Goal: Information Seeking & Learning: Check status

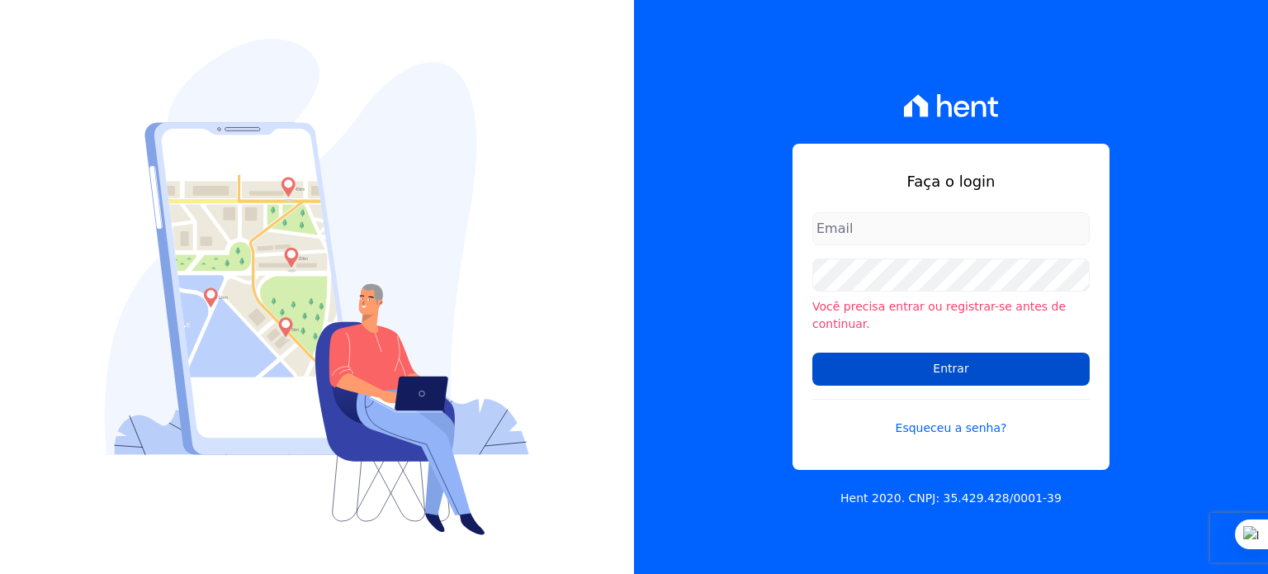
type input "rodrigo.villalva@grupozarin.com.br"
click at [950, 363] on input "Entrar" at bounding box center [951, 369] width 277 height 33
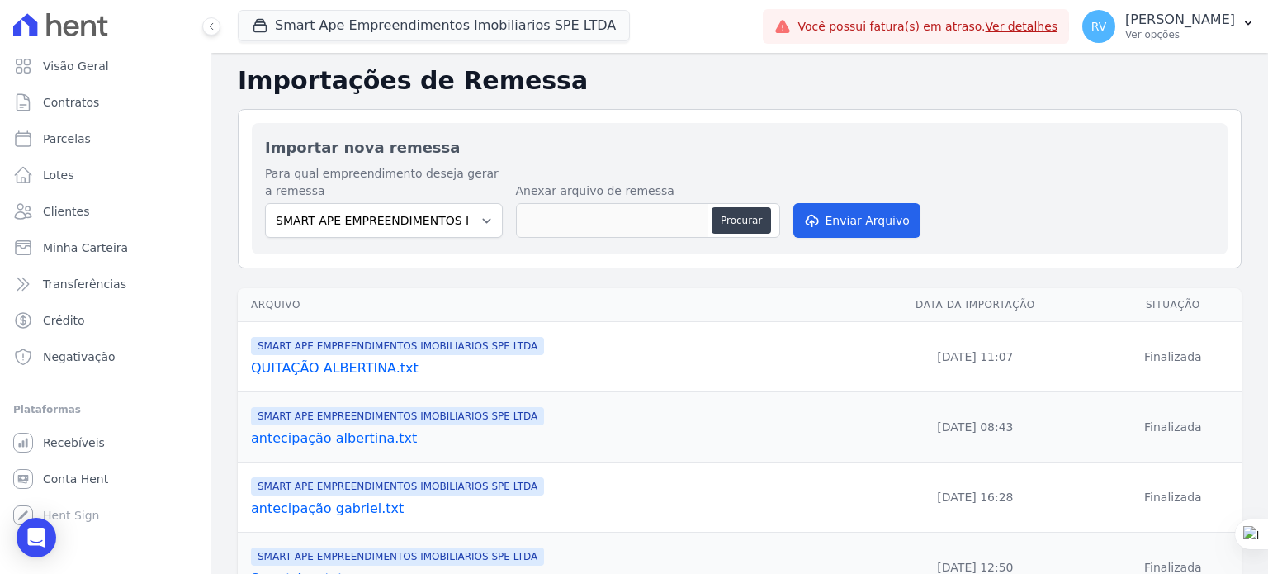
click at [1036, 28] on link "Ver detalhes" at bounding box center [1022, 26] width 73 height 13
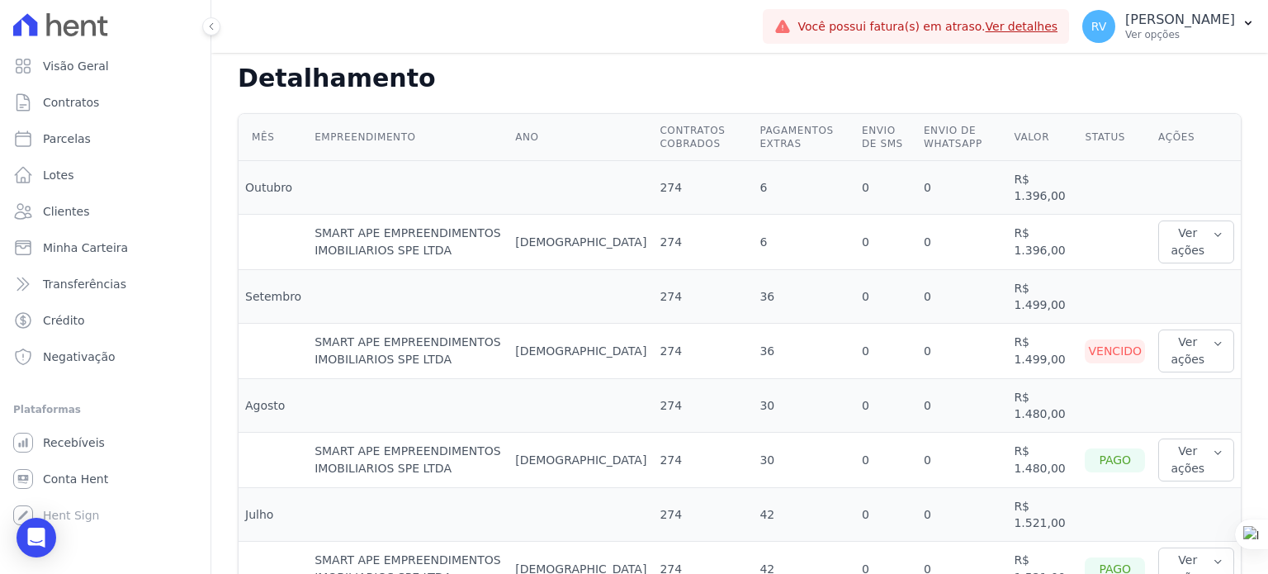
scroll to position [413, 0]
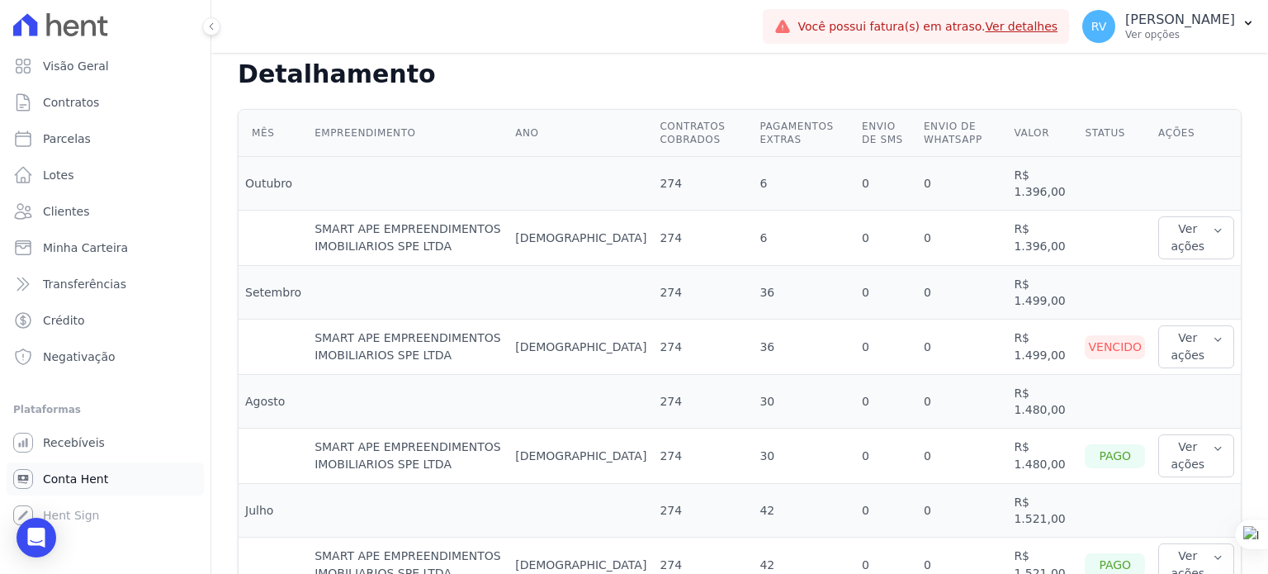
click at [95, 481] on span "Conta Hent" at bounding box center [75, 479] width 65 height 17
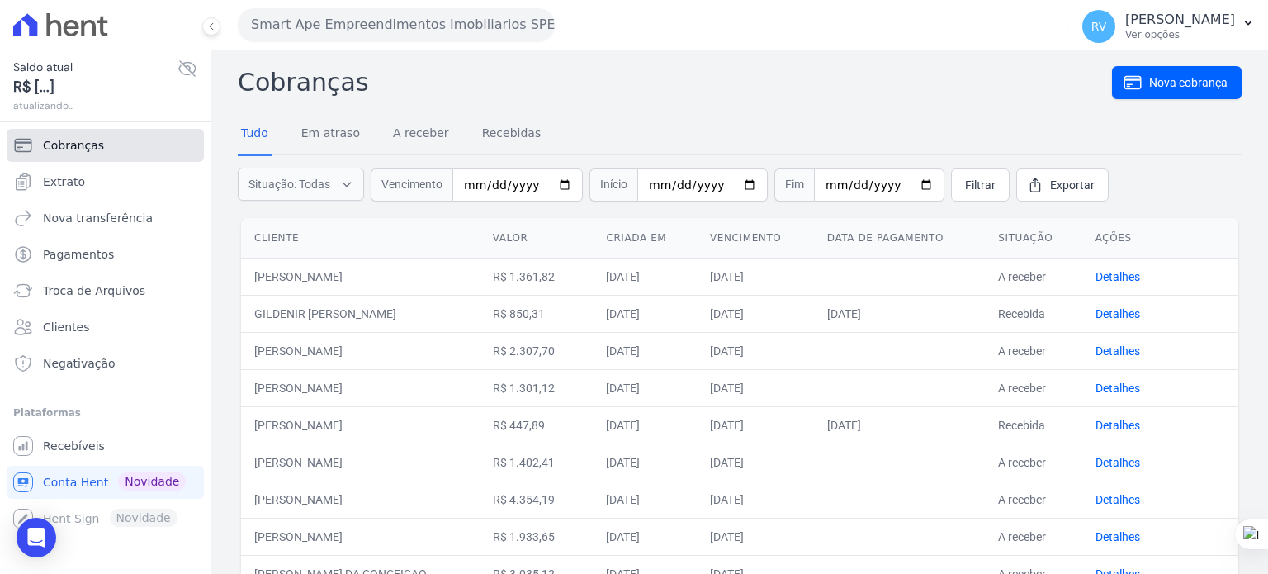
click at [76, 145] on span "Cobranças" at bounding box center [73, 145] width 61 height 17
click at [59, 186] on span "Extrato" at bounding box center [64, 181] width 42 height 17
click at [62, 184] on span "Extrato" at bounding box center [64, 181] width 42 height 17
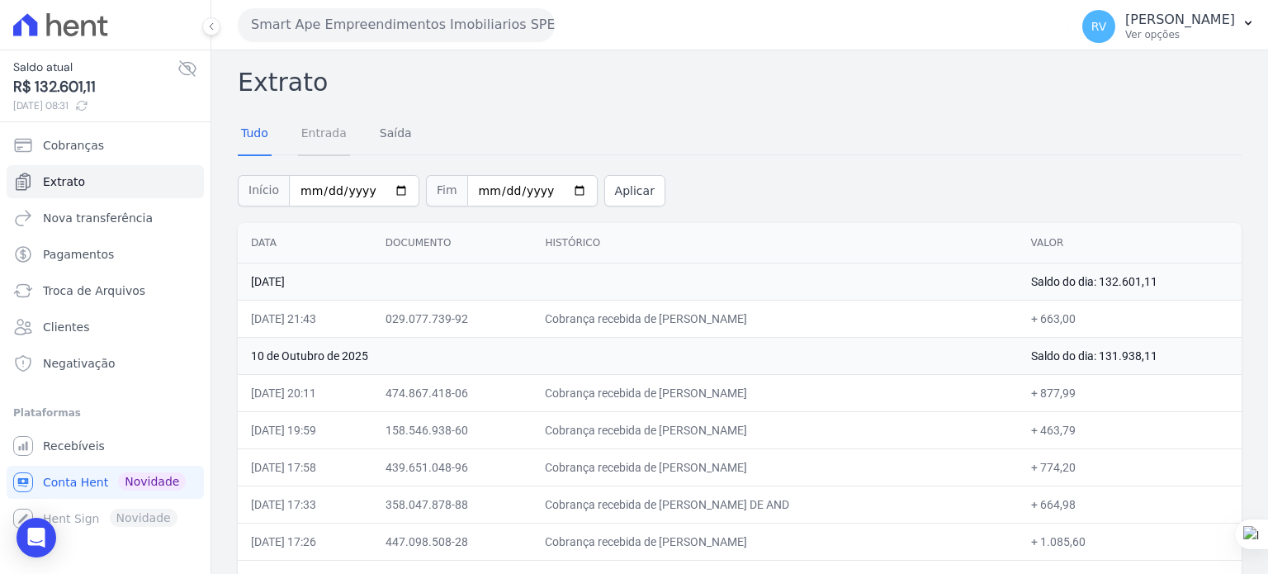
click at [329, 126] on link "Entrada" at bounding box center [324, 134] width 52 height 43
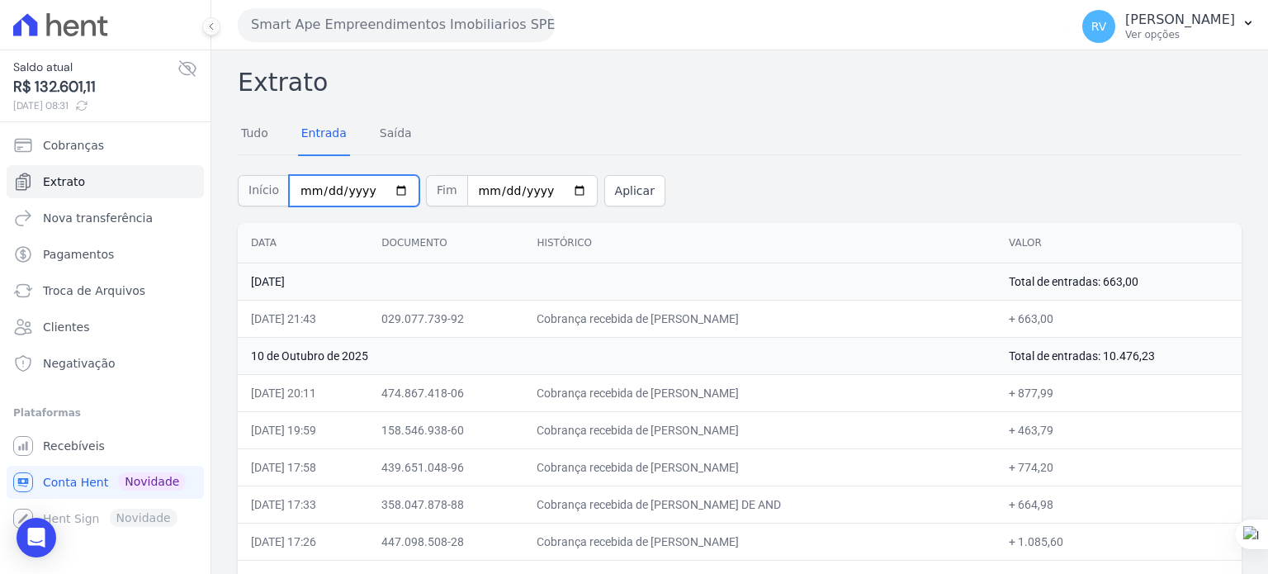
click at [390, 187] on input "2025-10-01" at bounding box center [354, 190] width 130 height 31
type input "2025-10-10"
click at [555, 187] on input "2025-10-13" at bounding box center [532, 190] width 130 height 31
type input "2025-10-10"
click at [608, 206] on div "Início 2025-10-10 Fim 2025-10-10 Aplicar" at bounding box center [740, 188] width 1004 height 69
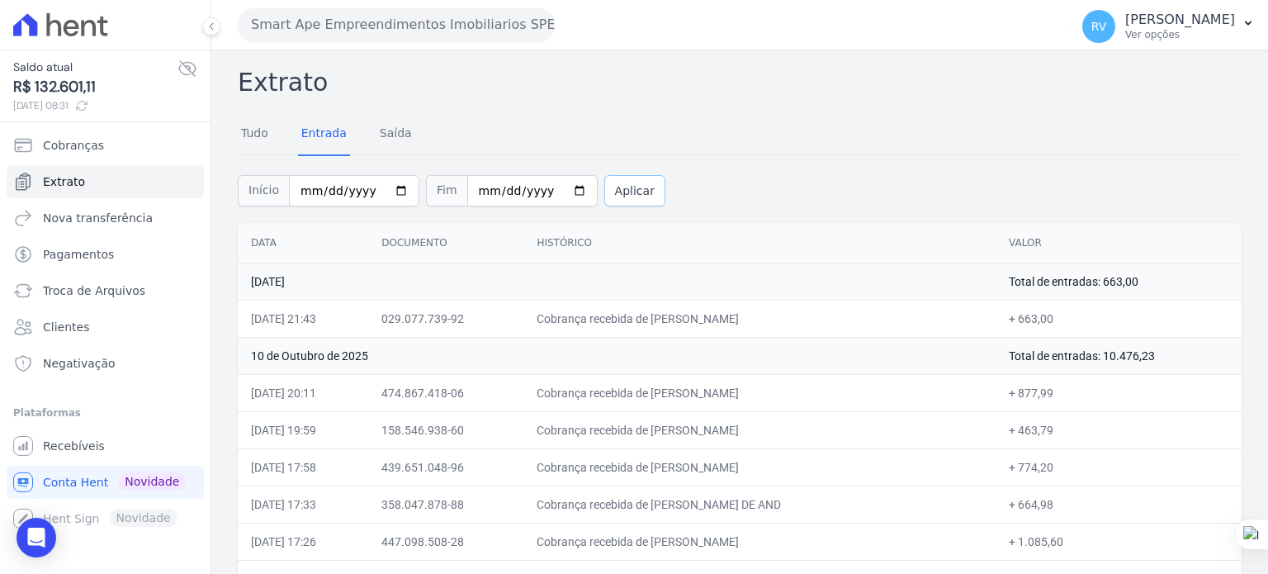
click at [611, 197] on button "Aplicar" at bounding box center [634, 190] width 61 height 31
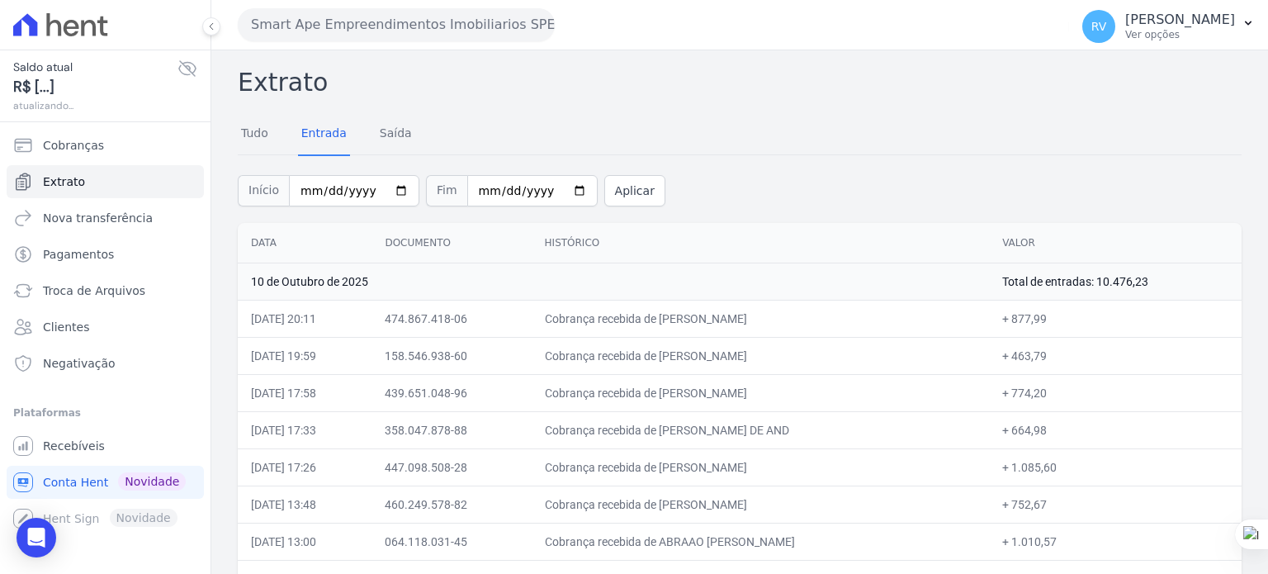
scroll to position [145, 0]
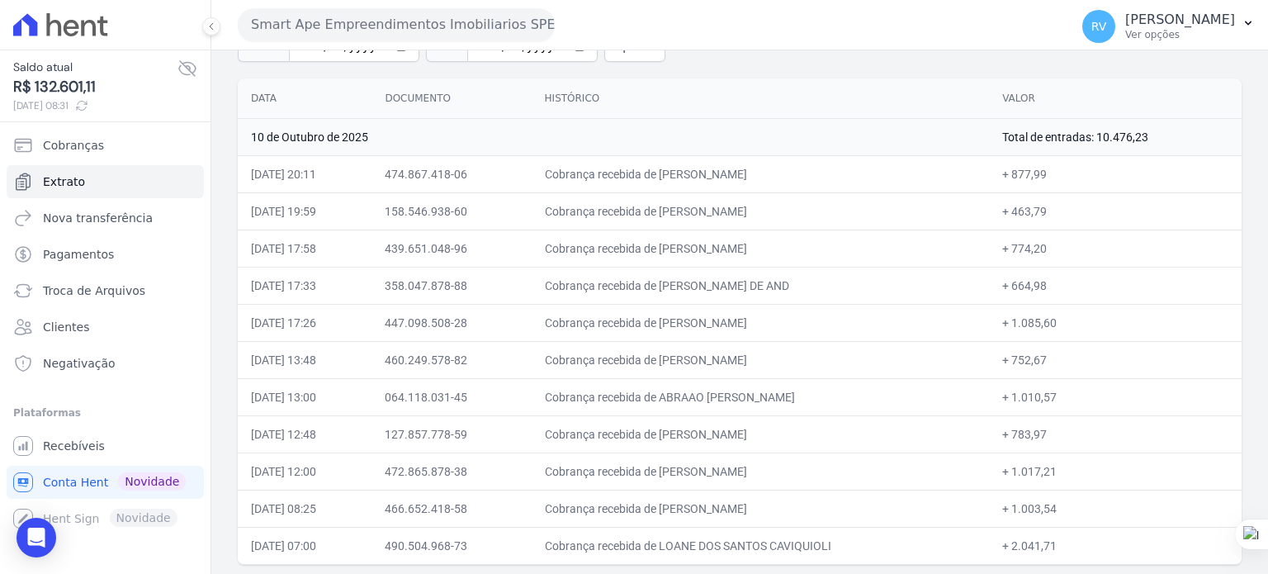
drag, startPoint x: 677, startPoint y: 174, endPoint x: 784, endPoint y: 172, distance: 106.6
click at [784, 172] on td "Cobrança recebida de [PERSON_NAME]" at bounding box center [761, 173] width 458 height 37
copy td "JEFFERSON DIAS LIM"
drag, startPoint x: 675, startPoint y: 211, endPoint x: 817, endPoint y: 221, distance: 141.6
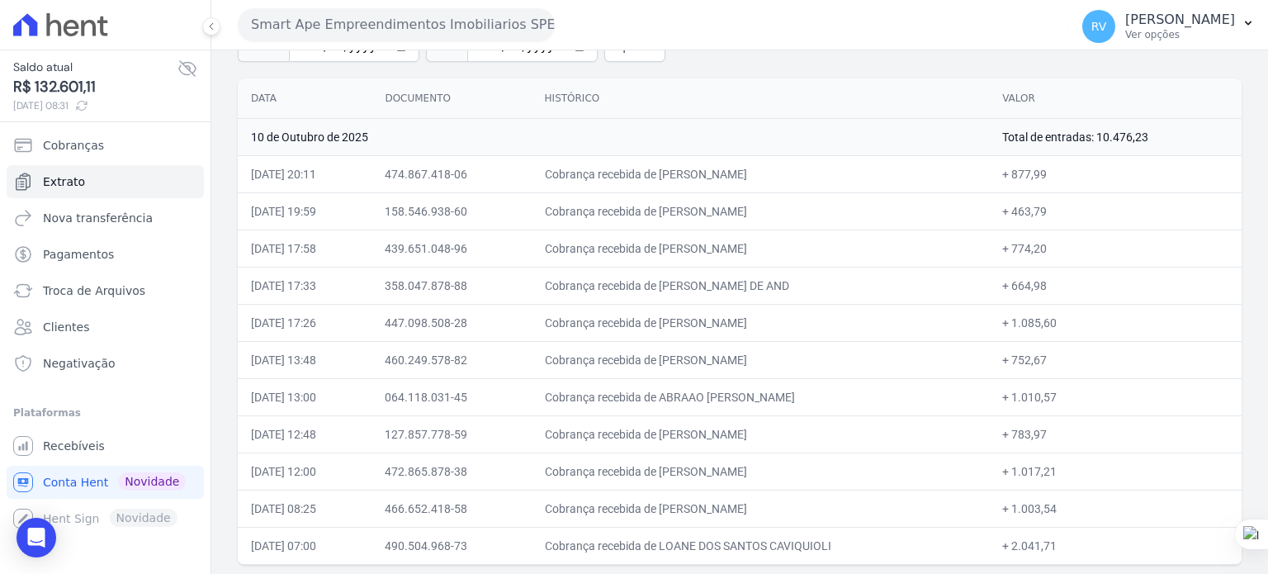
click at [817, 221] on td "Cobrança recebida de [PERSON_NAME]" at bounding box center [761, 210] width 458 height 37
copy td "IVANILDE DA SILVA PALOM"
drag, startPoint x: 1023, startPoint y: 211, endPoint x: 1055, endPoint y: 211, distance: 31.4
click at [1055, 211] on td "+ 463,79" at bounding box center [1115, 210] width 253 height 37
drag, startPoint x: 1020, startPoint y: 206, endPoint x: 1078, endPoint y: 214, distance: 58.3
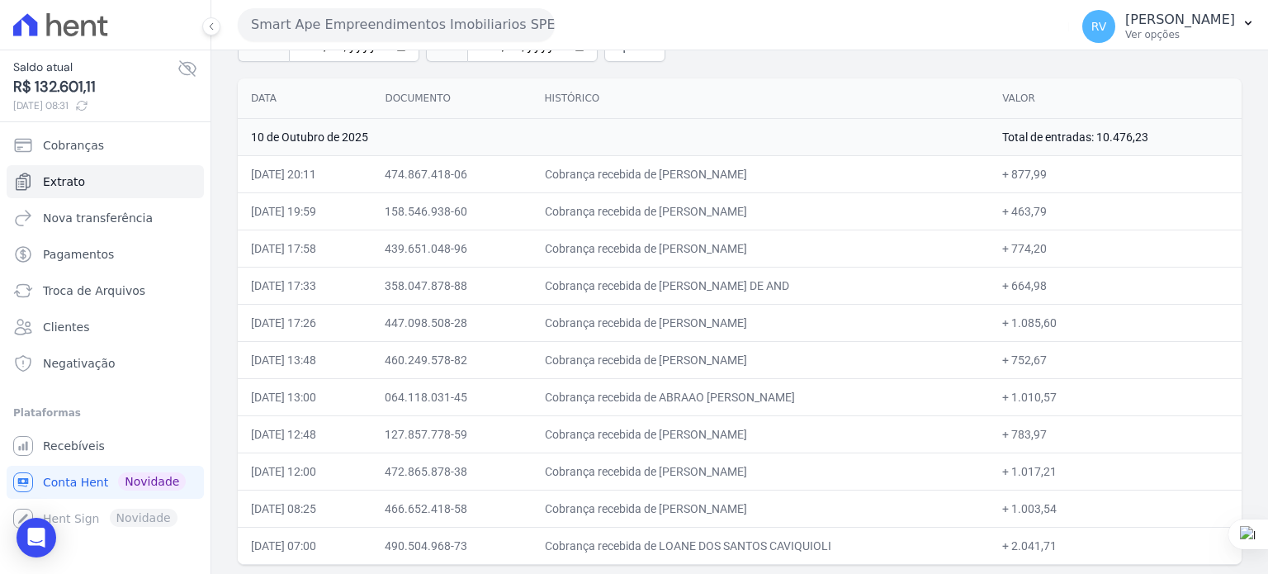
click at [1052, 207] on td "+ 463,79" at bounding box center [1115, 210] width 253 height 37
copy td "463,79"
drag, startPoint x: 675, startPoint y: 246, endPoint x: 817, endPoint y: 245, distance: 142.0
click at [817, 245] on td "Cobrança recebida de BRUNO FELICIANO DOS SANTOS" at bounding box center [761, 248] width 458 height 37
copy td "BRUNO FELICIANO DOS SA"
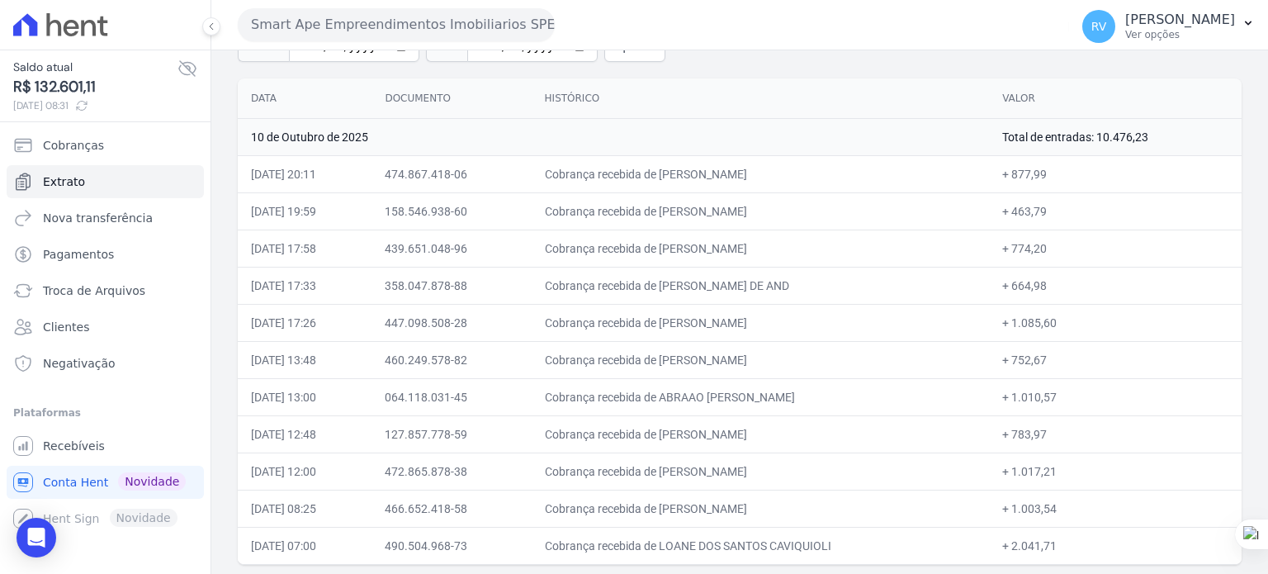
drag, startPoint x: 1017, startPoint y: 248, endPoint x: 1054, endPoint y: 249, distance: 36.3
click at [1054, 249] on td "+ 774,20" at bounding box center [1115, 248] width 253 height 37
copy td "774,20"
drag, startPoint x: 675, startPoint y: 283, endPoint x: 832, endPoint y: 285, distance: 156.1
click at [832, 285] on td "Cobrança recebida de KAREN CRISTINA NOGUEIRA DE AND" at bounding box center [761, 285] width 458 height 37
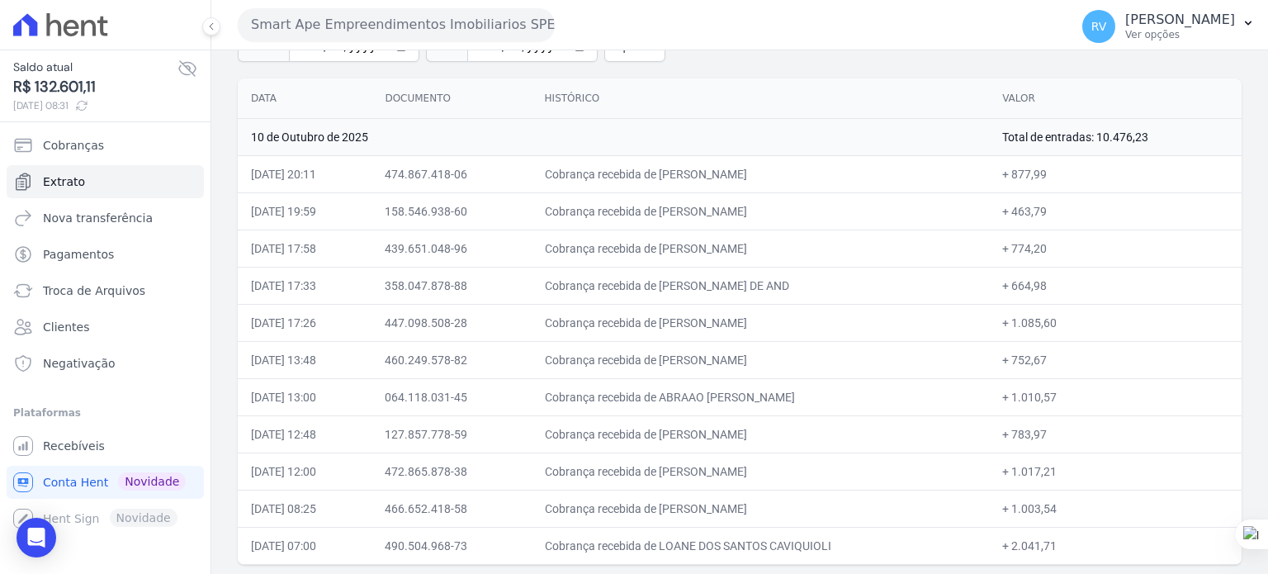
copy td "KAREN CRISTINA NOGUEIRA D"
drag, startPoint x: 1022, startPoint y: 283, endPoint x: 1054, endPoint y: 280, distance: 31.6
click at [1054, 280] on td "+ 664,98" at bounding box center [1115, 285] width 253 height 37
copy td "664,98"
drag, startPoint x: 704, startPoint y: 317, endPoint x: 827, endPoint y: 320, distance: 123.9
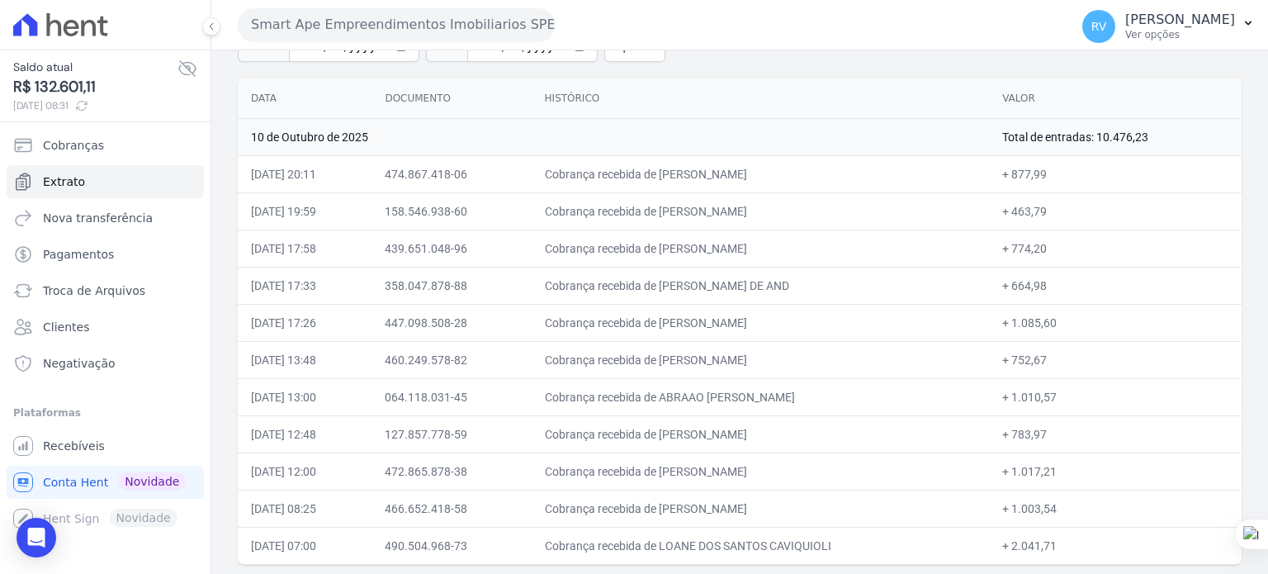
click at [827, 320] on td "Cobrança recebida de WESLEY GONCALVES MAGALHAES" at bounding box center [761, 322] width 458 height 37
copy td "WESLEY GONCALVES MAGAL"
click at [696, 312] on td "Cobrança recebida de WESLEY GONCALVES MAGALHAES" at bounding box center [761, 322] width 458 height 37
drag, startPoint x: 677, startPoint y: 321, endPoint x: 836, endPoint y: 327, distance: 158.7
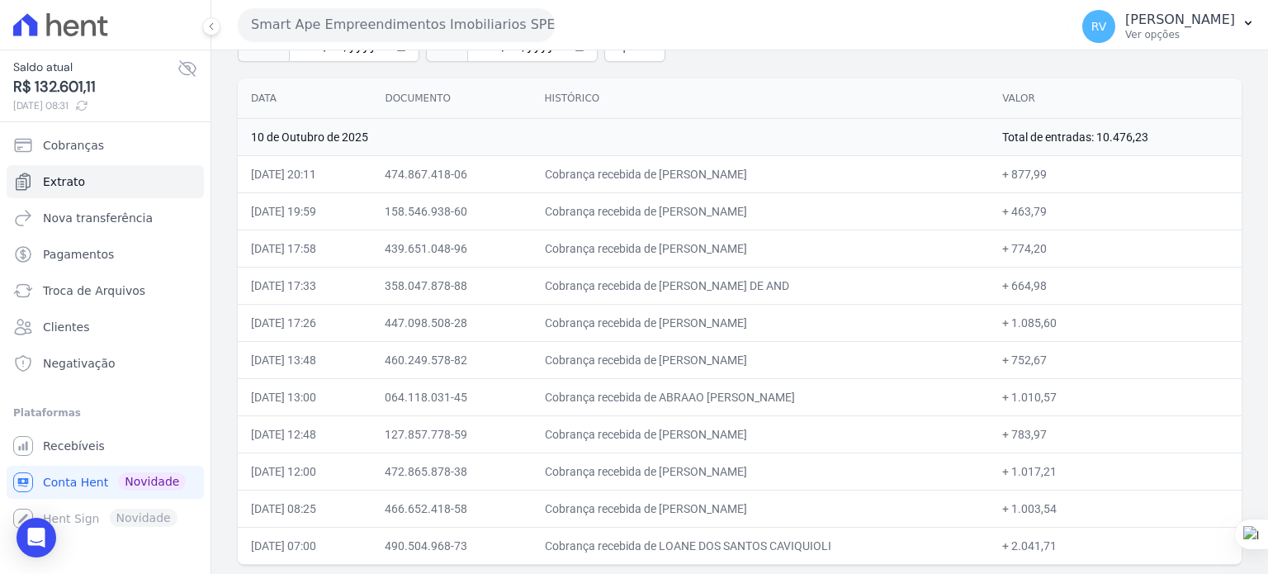
click at [836, 327] on td "Cobrança recebida de WESLEY GONCALVES MAGALHAES" at bounding box center [761, 322] width 458 height 37
drag, startPoint x: 678, startPoint y: 357, endPoint x: 775, endPoint y: 357, distance: 96.6
click at [775, 357] on td "Cobrança recebida de VICTOR LEMOS FARIAS" at bounding box center [761, 359] width 458 height 37
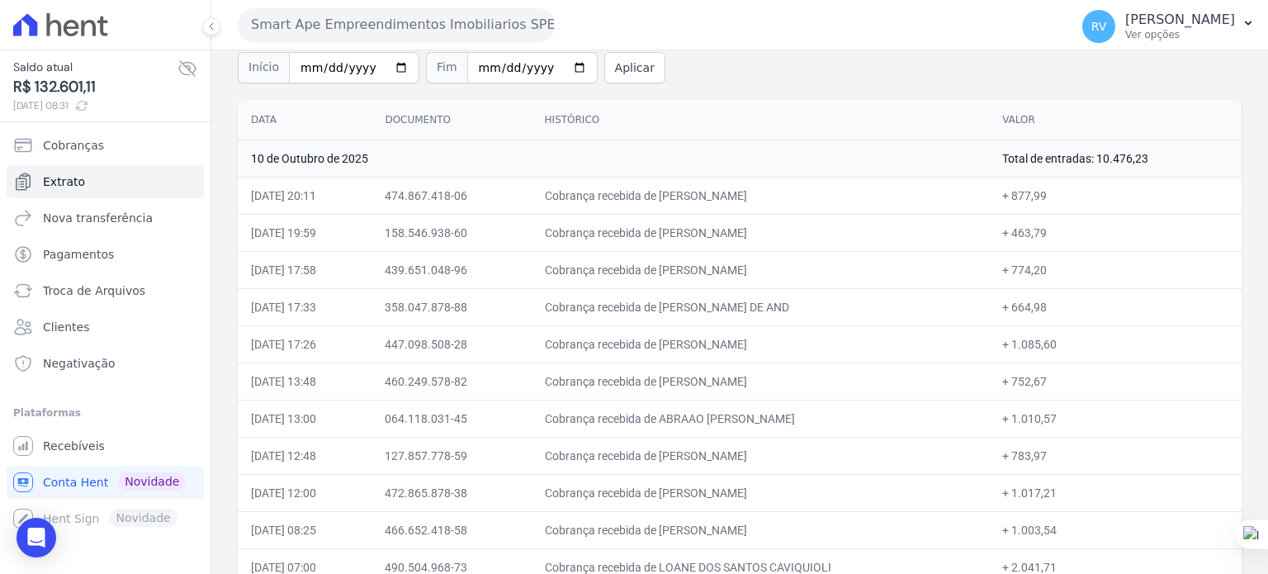
scroll to position [62, 0]
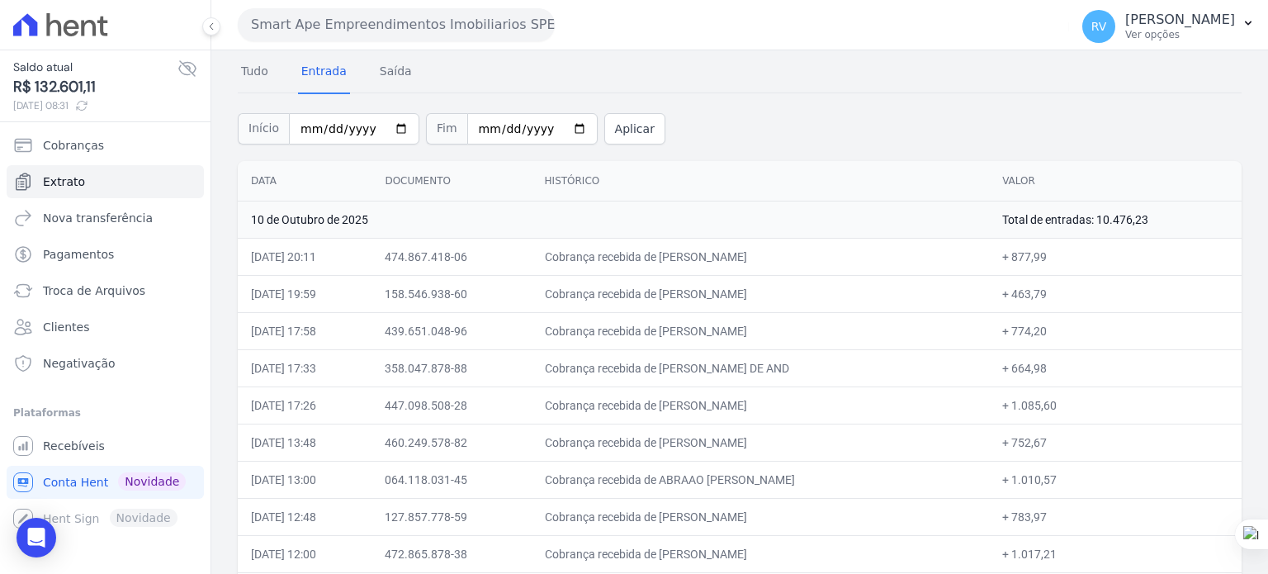
drag, startPoint x: 1107, startPoint y: 217, endPoint x: 1158, endPoint y: 220, distance: 51.3
click at [1158, 220] on td "Total de entradas: 10.476,23" at bounding box center [1115, 219] width 253 height 37
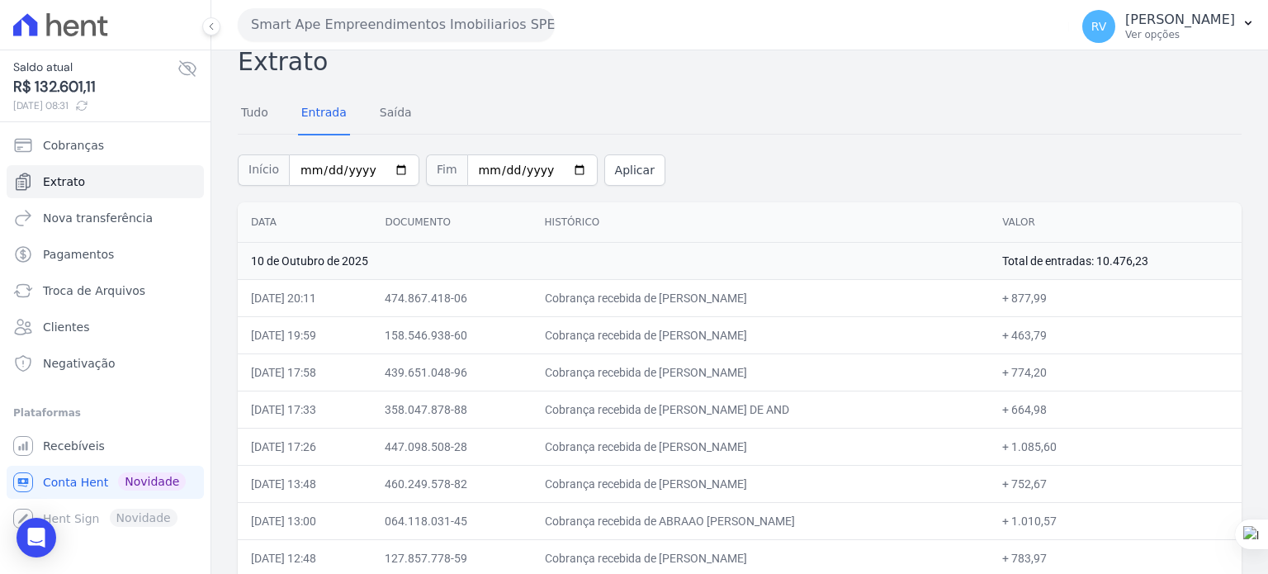
scroll to position [0, 0]
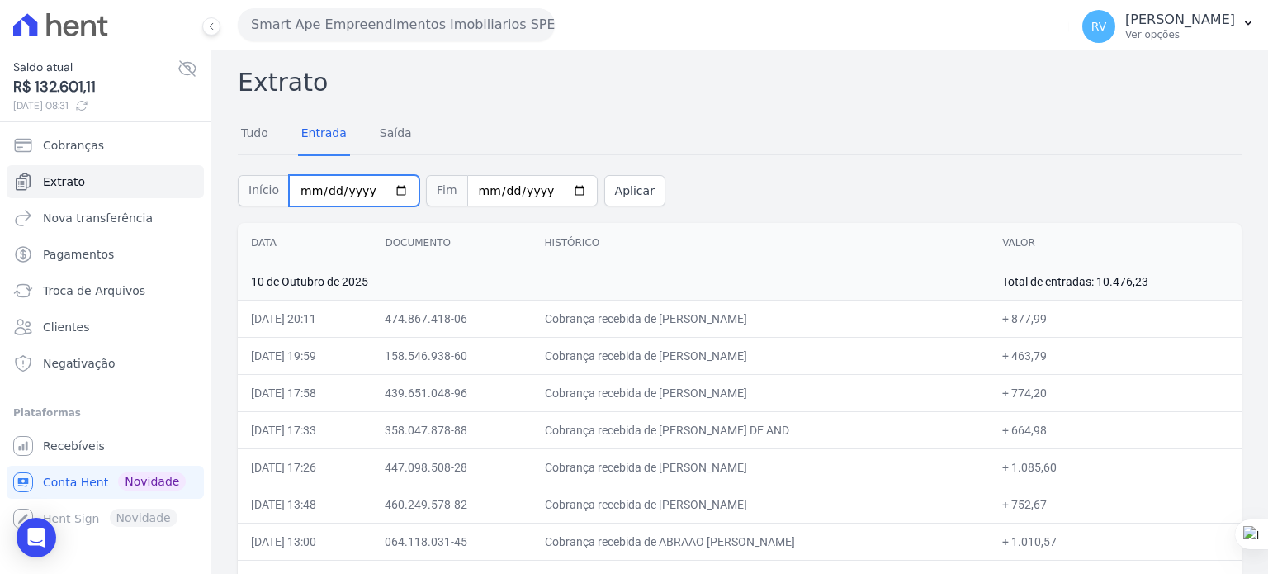
click at [386, 188] on input "2025-10-10" at bounding box center [354, 190] width 130 height 31
type input "2025-10-11"
click at [552, 188] on input "2025-10-10" at bounding box center [532, 190] width 130 height 31
type input "2025-10-11"
click at [608, 192] on button "Aplicar" at bounding box center [634, 190] width 61 height 31
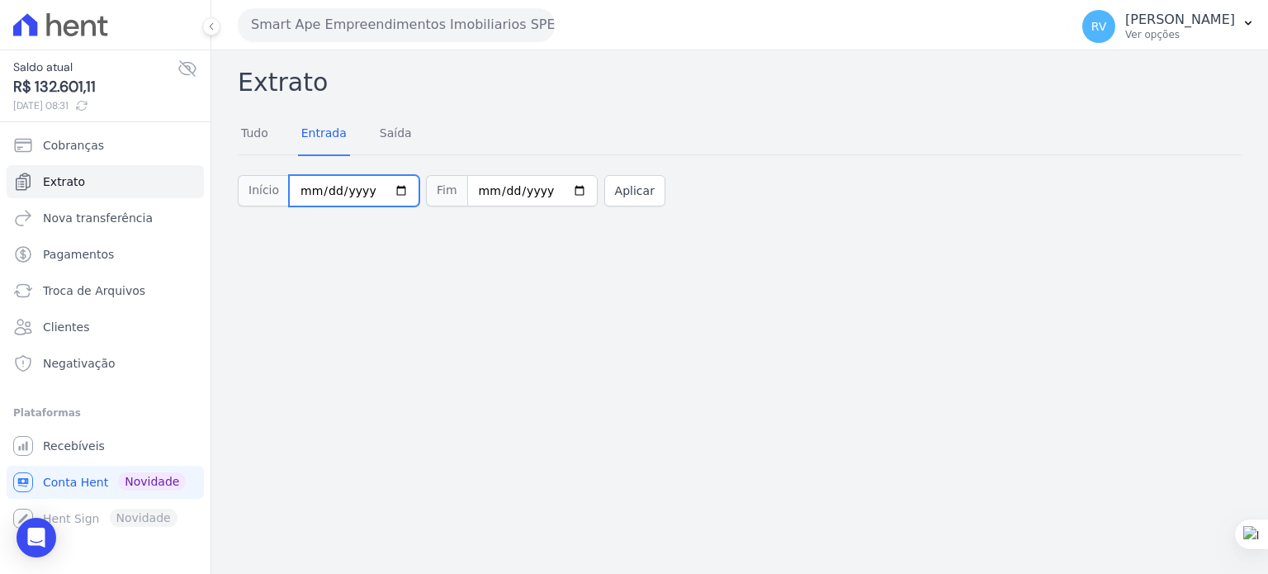
click at [391, 187] on input "2025-10-11" at bounding box center [354, 190] width 130 height 31
type input "2025-10-12"
click at [558, 189] on input "2025-10-11" at bounding box center [532, 190] width 130 height 31
type input "[DATE]"
click at [613, 188] on button "Aplicar" at bounding box center [634, 190] width 61 height 31
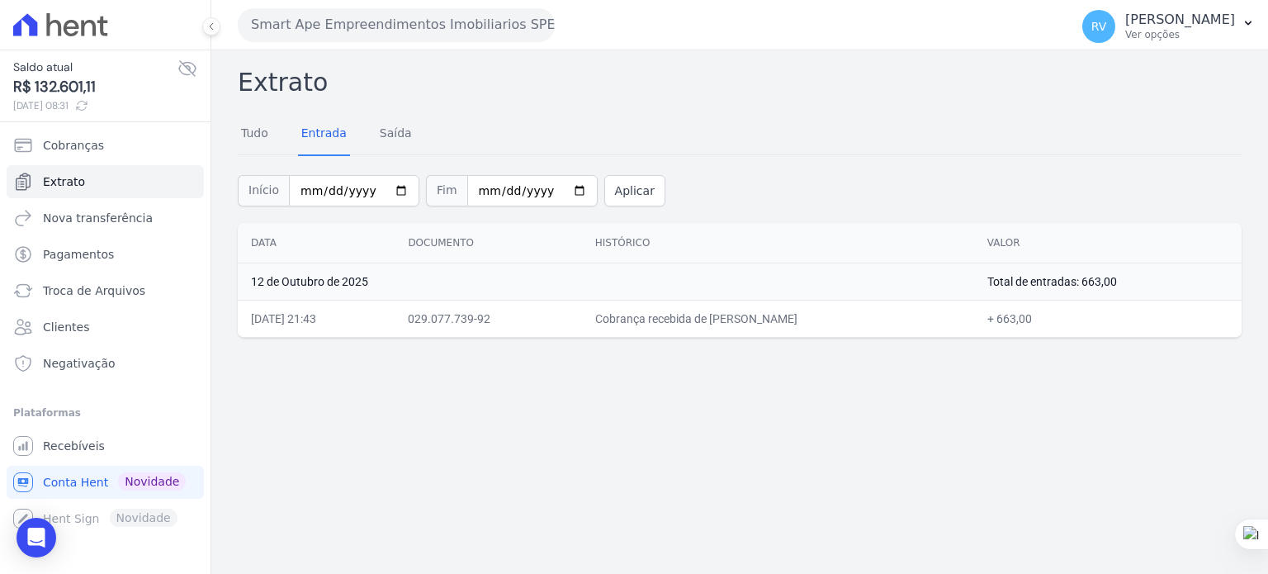
drag, startPoint x: 727, startPoint y: 318, endPoint x: 822, endPoint y: 316, distance: 95.0
click at [819, 318] on td "Cobrança recebida de [PERSON_NAME]" at bounding box center [778, 318] width 392 height 37
copy td "[PERSON_NAME]"
drag, startPoint x: 766, startPoint y: 313, endPoint x: 740, endPoint y: 320, distance: 27.2
click at [766, 313] on td "Cobrança recebida de [PERSON_NAME]" at bounding box center [778, 318] width 392 height 37
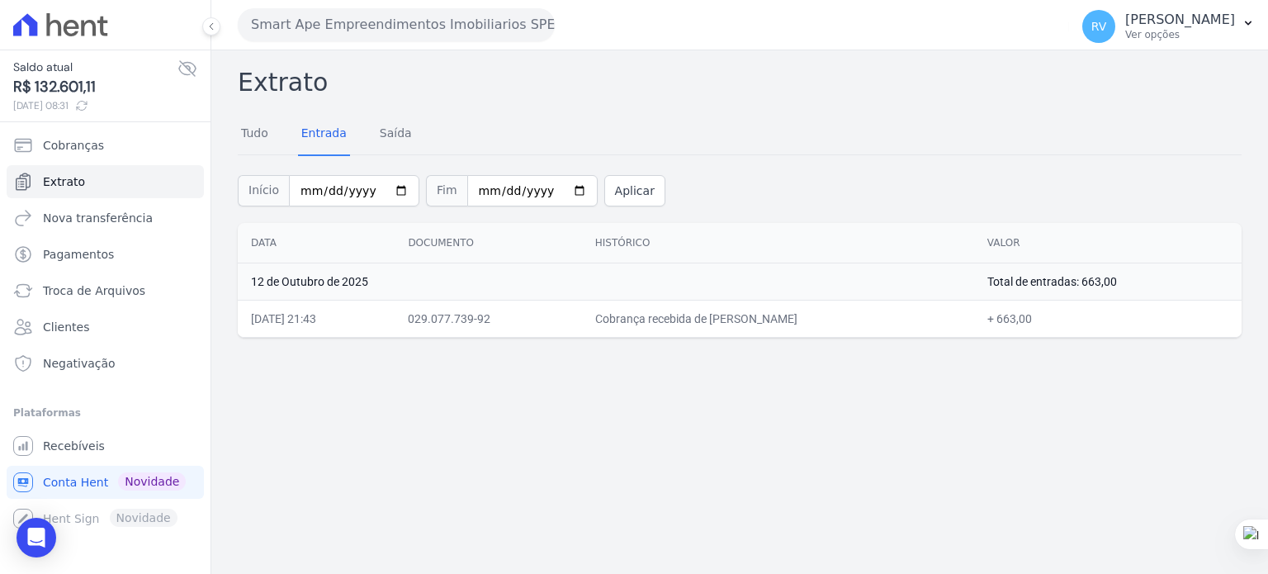
drag, startPoint x: 1020, startPoint y: 323, endPoint x: 1050, endPoint y: 321, distance: 30.6
click at [1050, 321] on td "+ 663,00" at bounding box center [1108, 318] width 268 height 37
copy td "663,00"
drag, startPoint x: 393, startPoint y: 188, endPoint x: 386, endPoint y: 201, distance: 14.8
click at [392, 188] on input "[DATE]" at bounding box center [354, 190] width 130 height 31
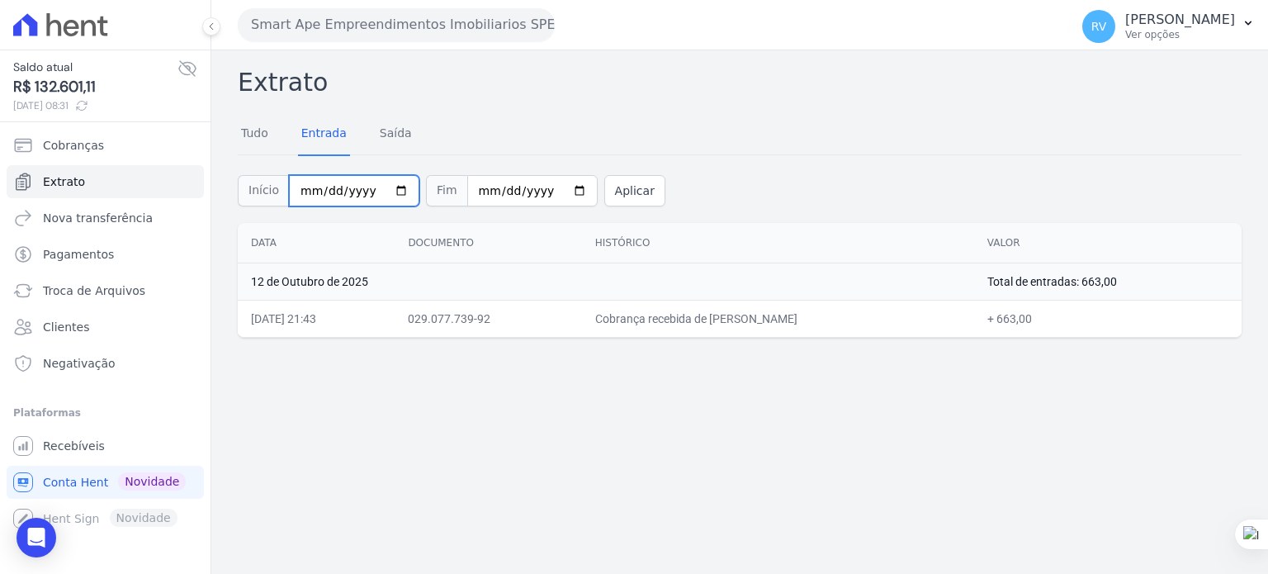
type input "[DATE]"
click at [553, 197] on input "[DATE]" at bounding box center [532, 190] width 130 height 31
type input "[DATE]"
click at [608, 185] on button "Aplicar" at bounding box center [634, 190] width 61 height 31
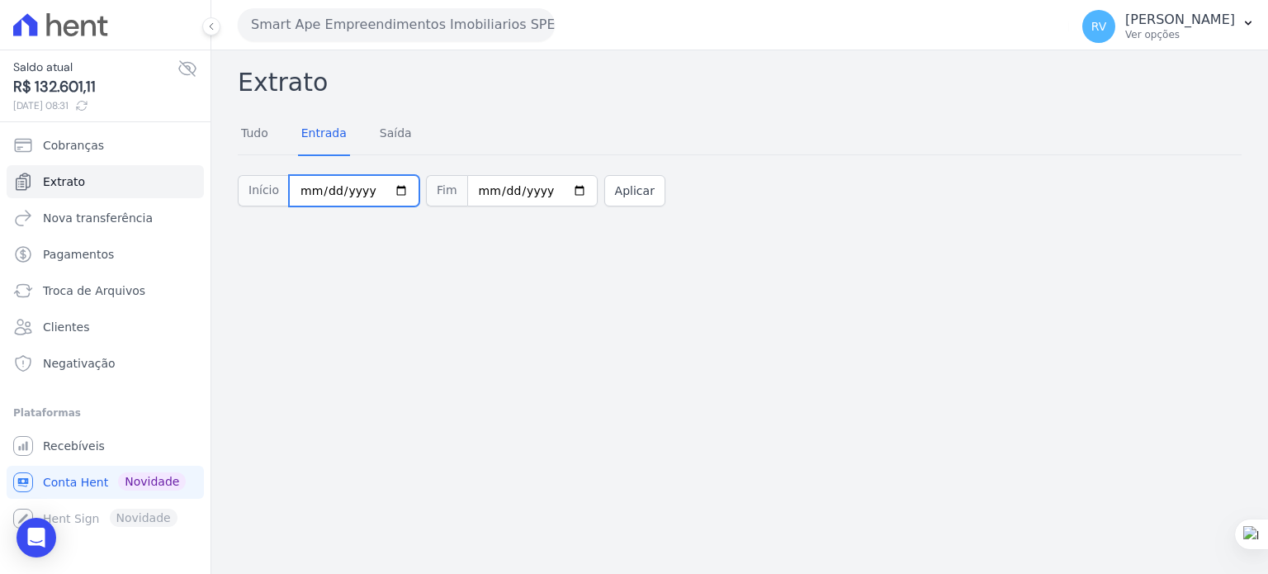
click at [395, 192] on input "[DATE]" at bounding box center [354, 190] width 130 height 31
type input "[DATE]"
click at [561, 195] on input "[DATE]" at bounding box center [532, 190] width 130 height 31
type input "[DATE]"
click at [605, 192] on button "Aplicar" at bounding box center [634, 190] width 61 height 31
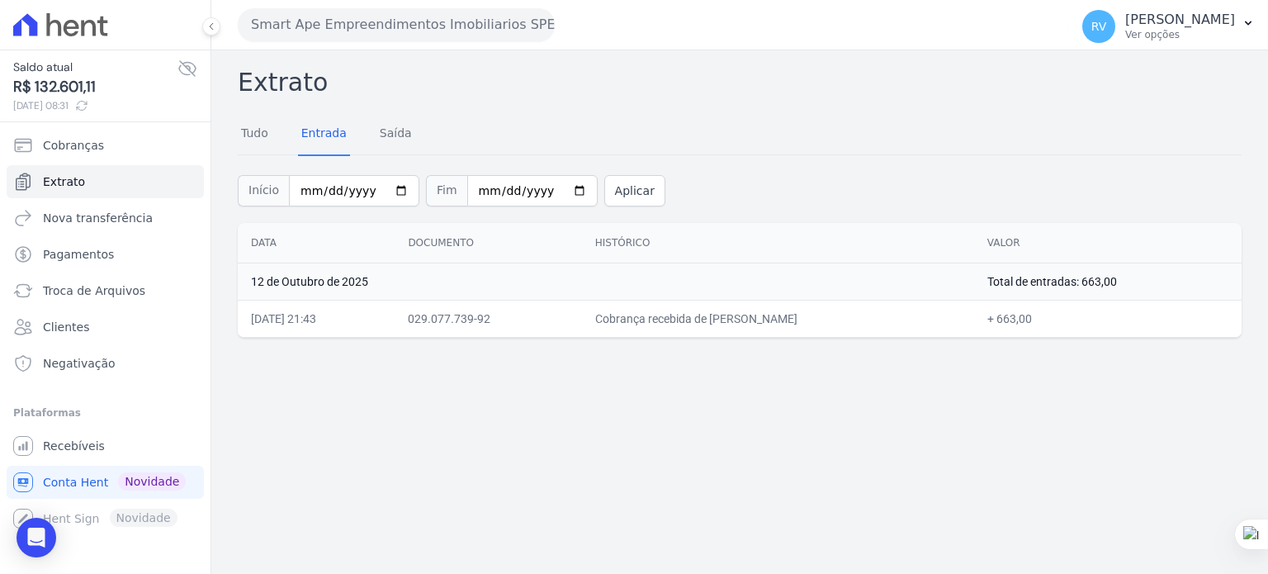
click at [643, 481] on div "Extrato Tudo Entrada [GEOGRAPHIC_DATA] Início [DATE] Fim [DATE] Aplicar Data Do…" at bounding box center [739, 312] width 1057 height 524
